Goal: Find specific page/section: Find specific page/section

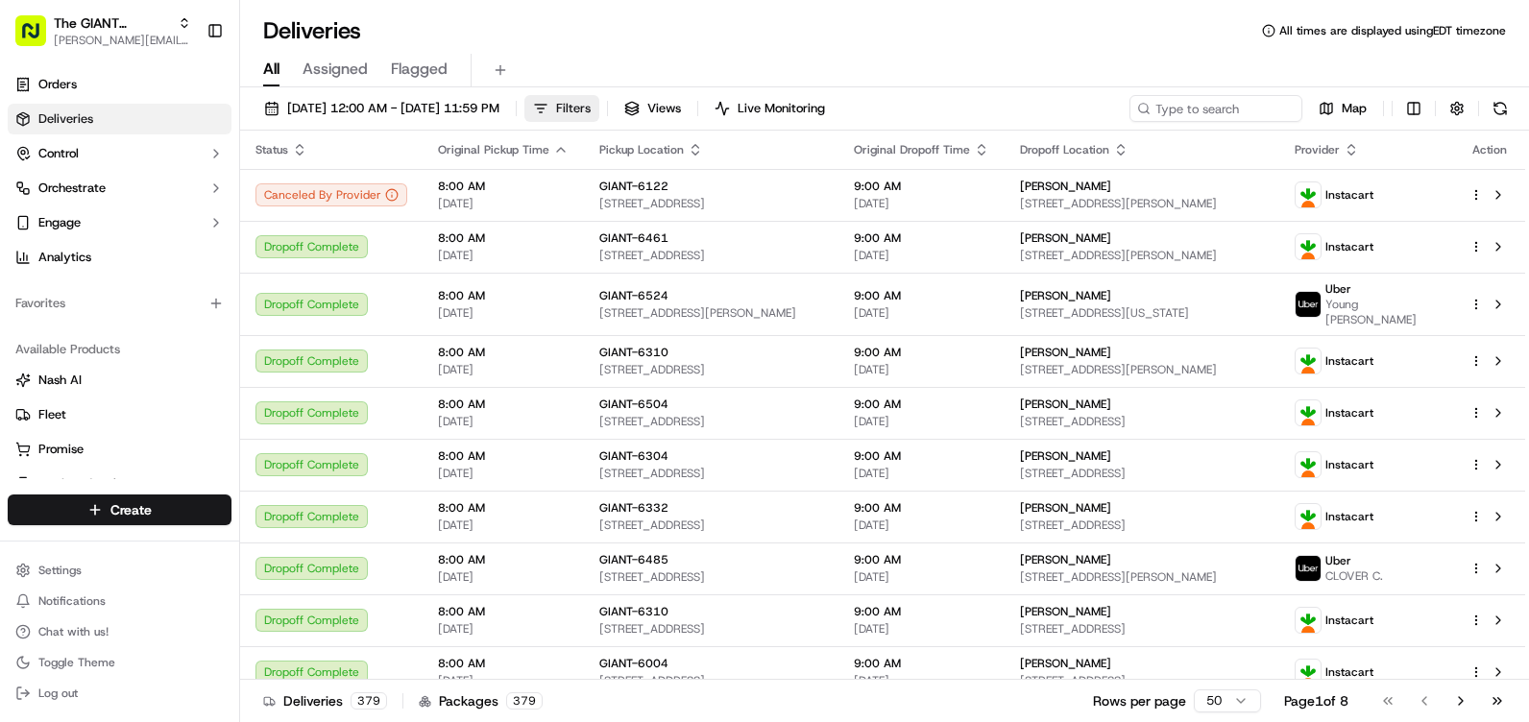
click at [599, 98] on button "Filters" at bounding box center [561, 108] width 75 height 27
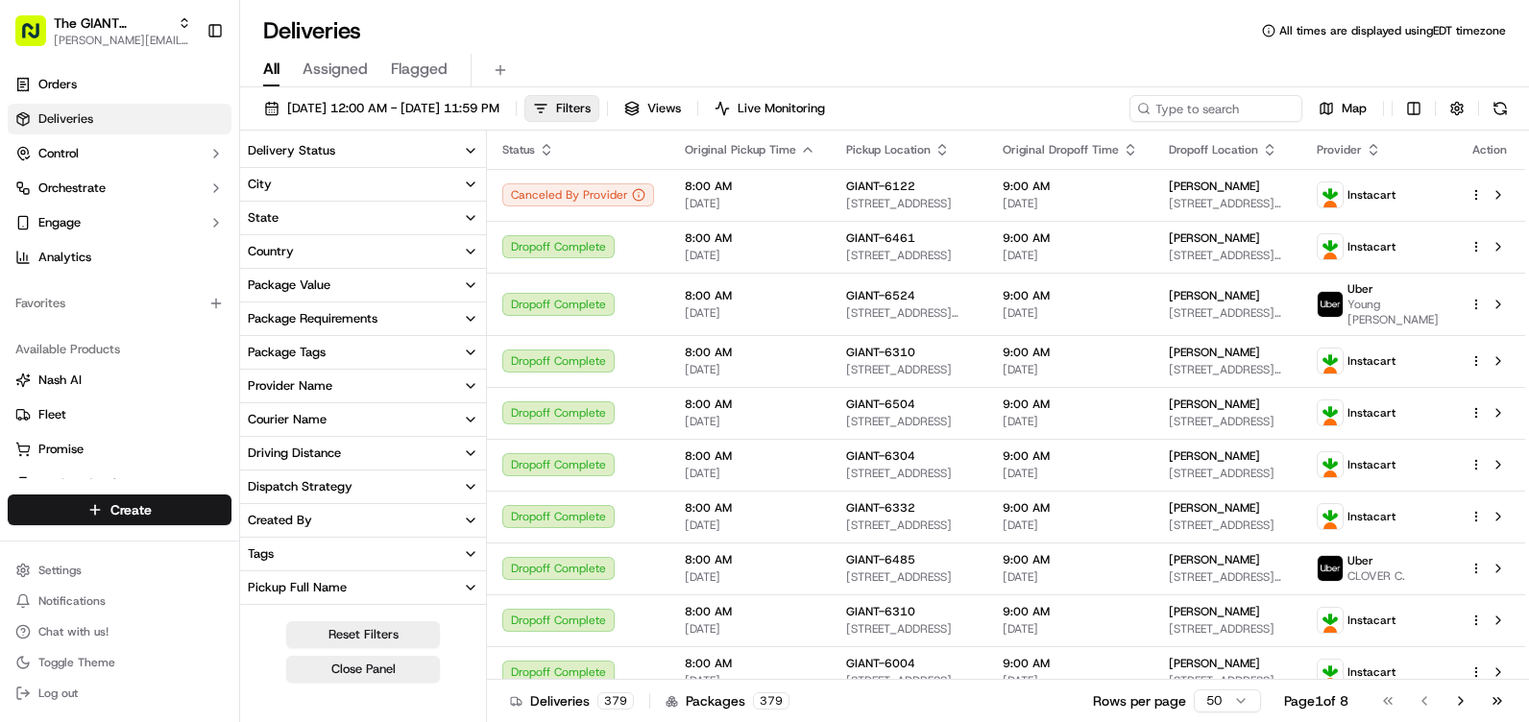
click at [475, 183] on icon "button" at bounding box center [470, 184] width 15 height 15
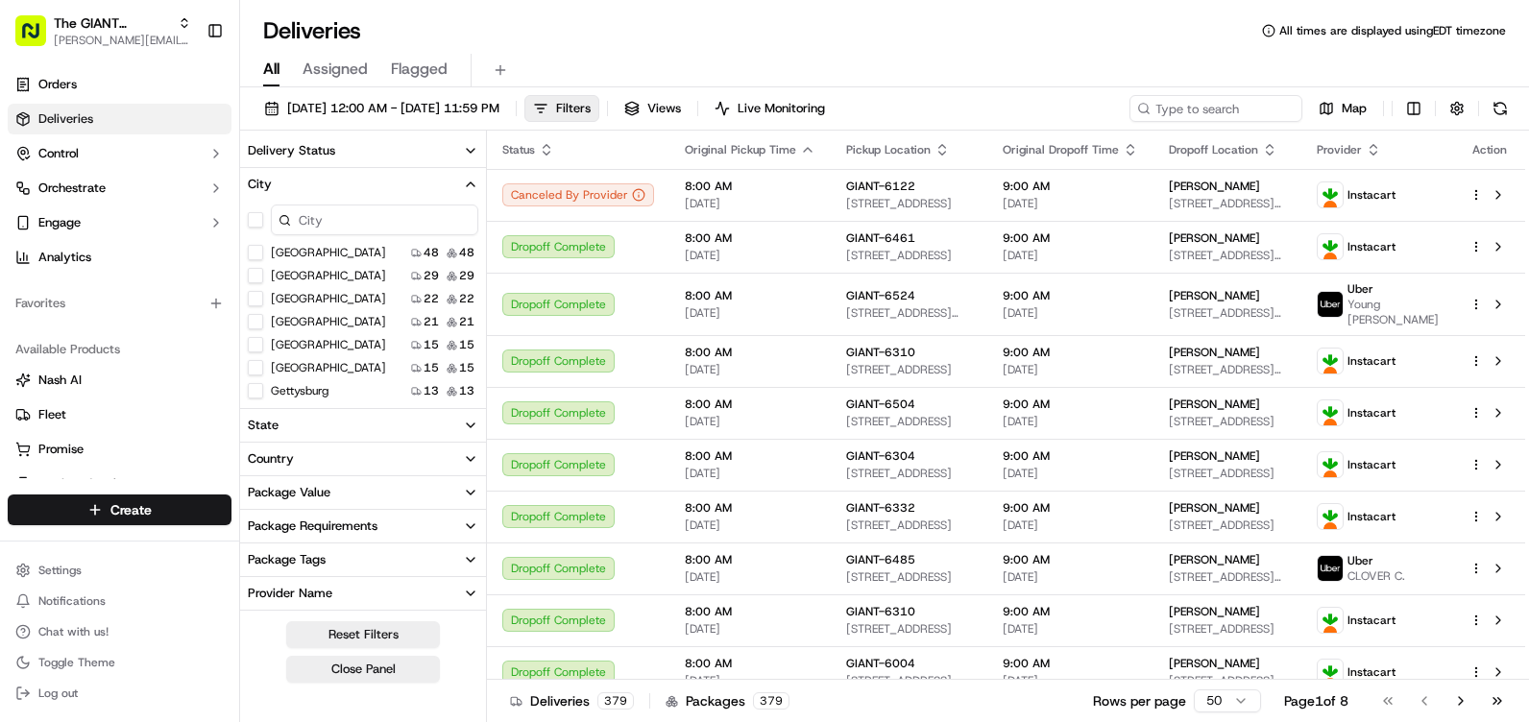
click at [329, 218] on input at bounding box center [374, 220] width 207 height 31
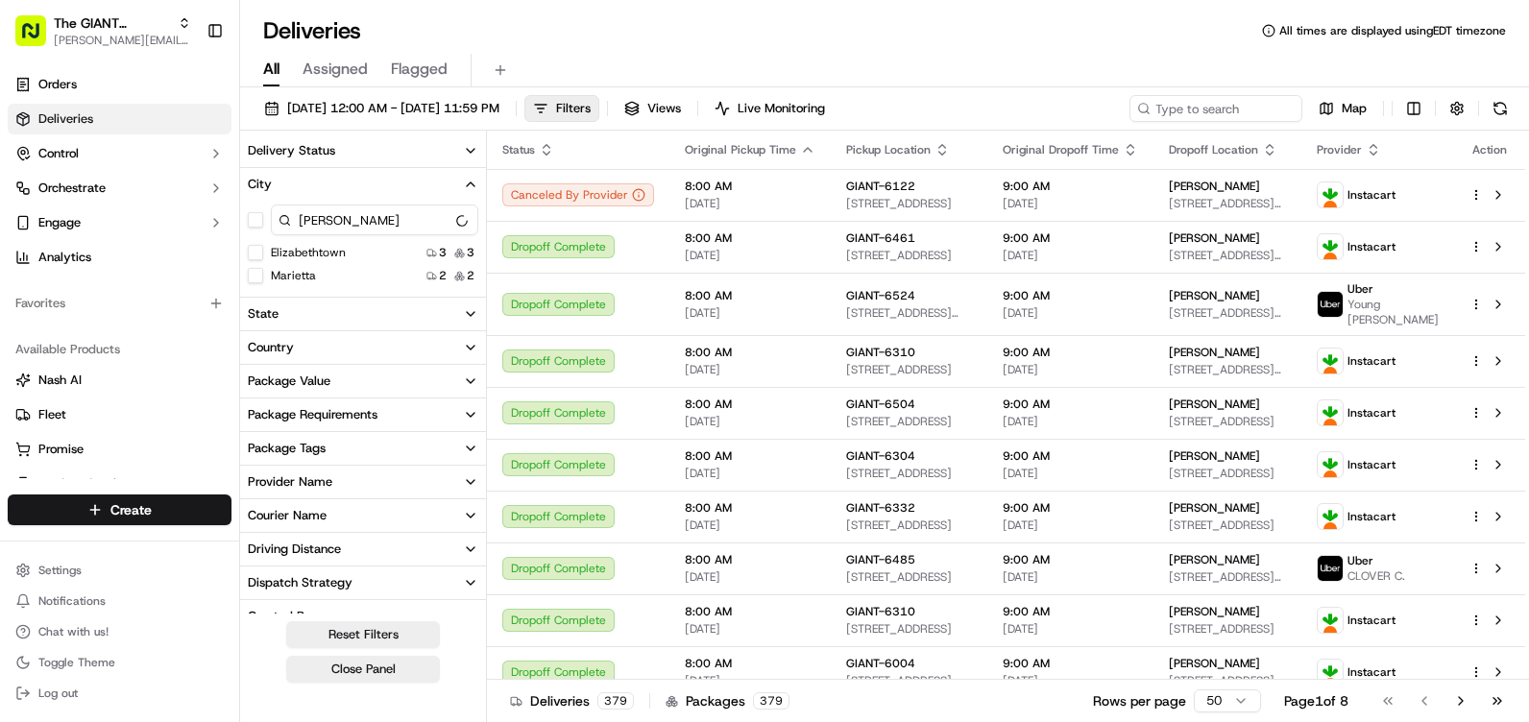
type input "[PERSON_NAME]"
click at [256, 253] on button "Elizabethtown" at bounding box center [255, 252] width 15 height 15
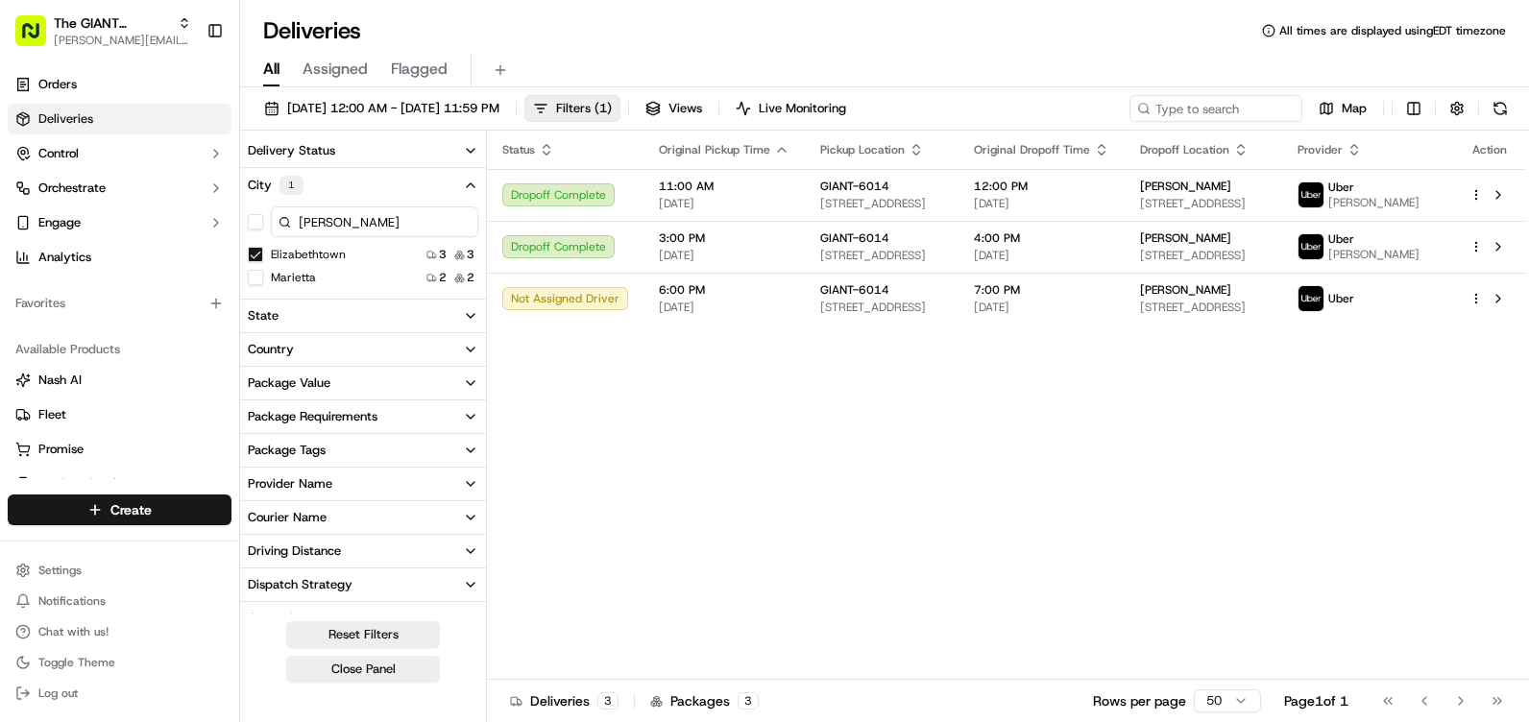
click at [1058, 62] on div "All Assigned Flagged" at bounding box center [884, 71] width 1289 height 34
